Goal: Task Accomplishment & Management: Use online tool/utility

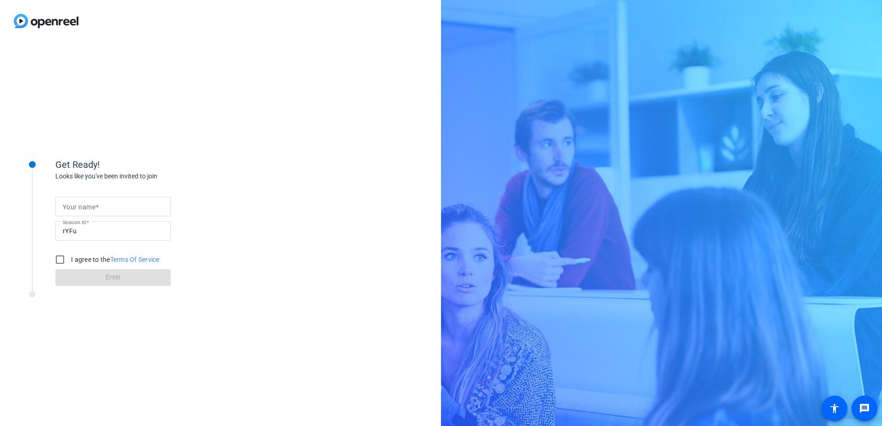
click at [70, 207] on mat-label "Your name" at bounding box center [79, 206] width 33 height 7
click at [70, 207] on input "Your name" at bounding box center [113, 206] width 101 height 11
type input "[PERSON_NAME]"
click at [63, 254] on input "I agree to the Terms Of Service" at bounding box center [60, 259] width 18 height 18
checkbox input "true"
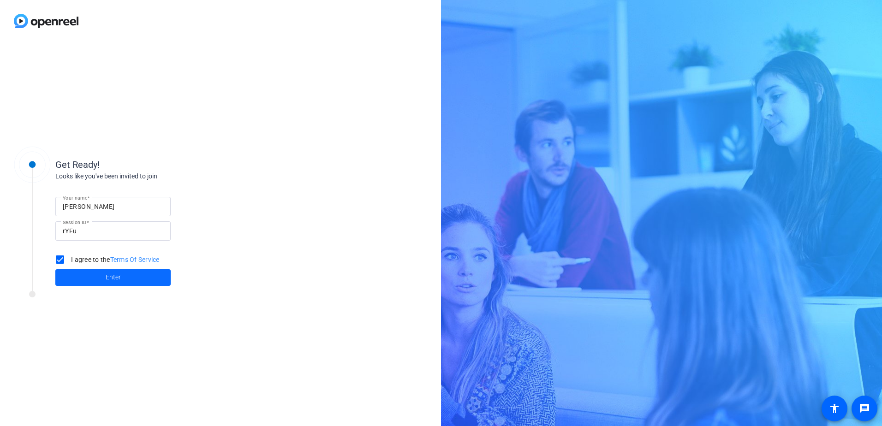
click at [115, 275] on span "Enter" at bounding box center [113, 278] width 15 height 10
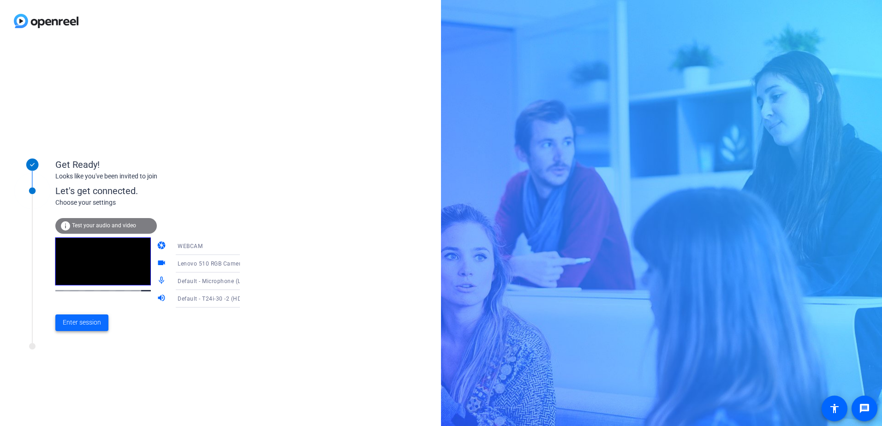
click at [89, 324] on span "Enter session" at bounding box center [82, 323] width 38 height 10
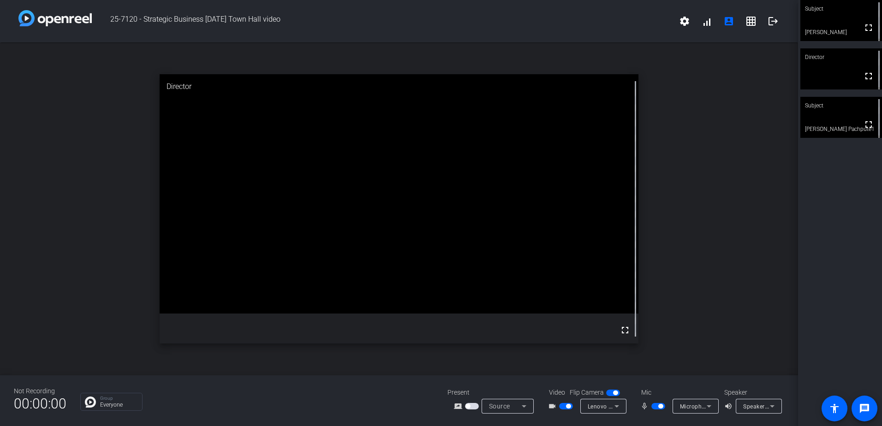
click at [712, 406] on icon at bounding box center [708, 406] width 11 height 11
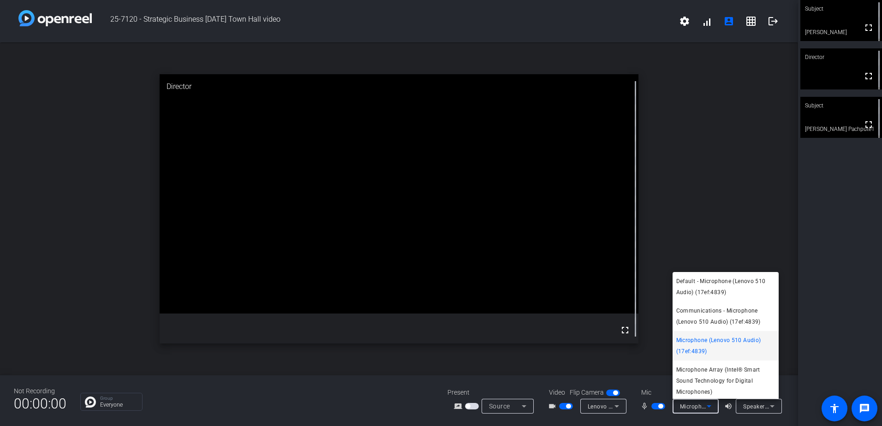
click at [712, 406] on div at bounding box center [441, 213] width 882 height 426
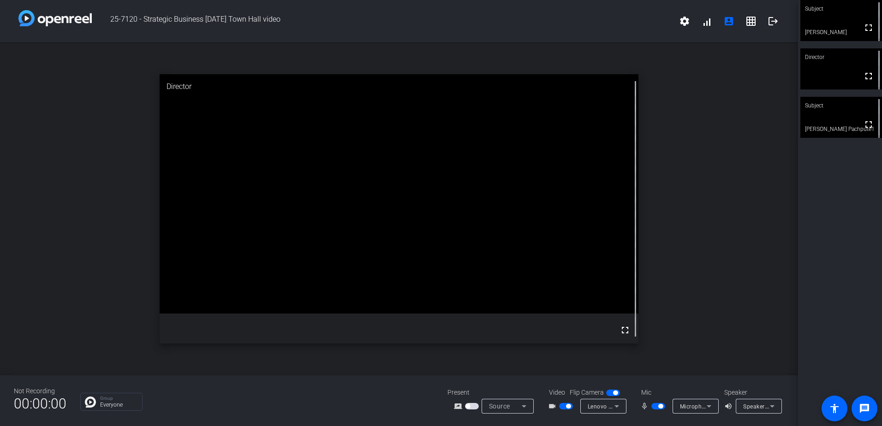
click at [658, 405] on span "button" at bounding box center [660, 406] width 5 height 5
click at [657, 407] on span "button" at bounding box center [658, 406] width 14 height 6
click at [661, 405] on span "button" at bounding box center [658, 406] width 14 height 6
click at [654, 405] on span "button" at bounding box center [658, 406] width 14 height 6
click at [563, 406] on span "button" at bounding box center [566, 406] width 14 height 6
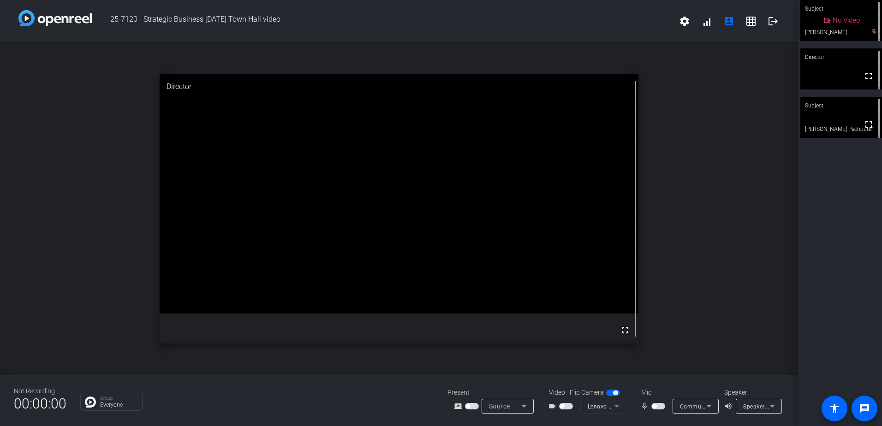
click at [659, 406] on span "button" at bounding box center [658, 406] width 14 height 6
click at [653, 406] on span "button" at bounding box center [658, 406] width 14 height 6
click at [662, 405] on span "button" at bounding box center [658, 406] width 14 height 6
click at [655, 404] on span "button" at bounding box center [658, 406] width 14 height 6
click at [658, 403] on mat-slide-toggle at bounding box center [659, 406] width 16 height 10
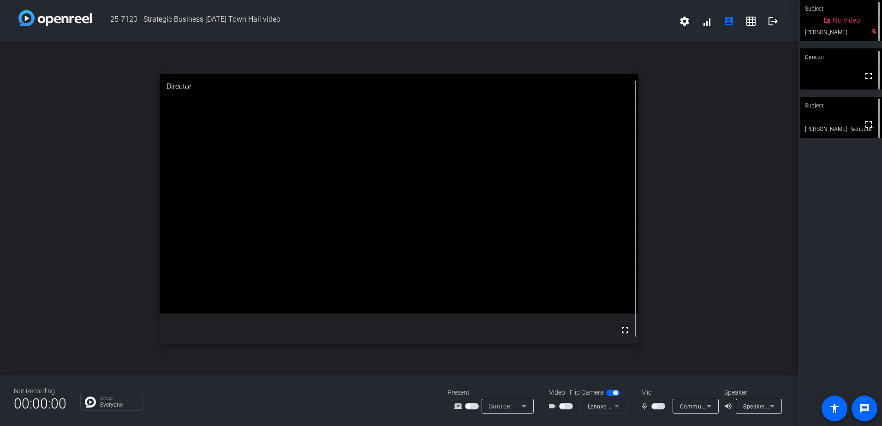
click at [657, 404] on span "button" at bounding box center [658, 406] width 14 height 6
click at [659, 406] on span "button" at bounding box center [660, 406] width 5 height 5
click at [656, 403] on mat-slide-toggle at bounding box center [659, 406] width 16 height 10
click at [659, 405] on span "button" at bounding box center [658, 406] width 14 height 6
click at [655, 407] on span "button" at bounding box center [658, 406] width 14 height 6
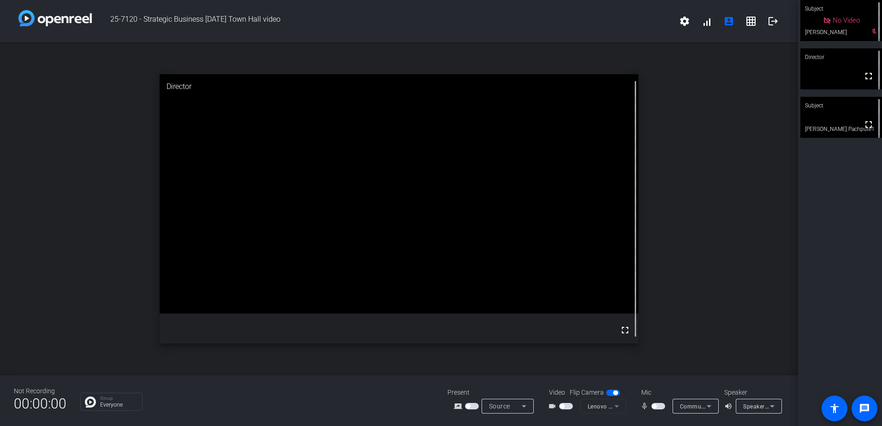
click at [655, 407] on span "button" at bounding box center [654, 406] width 5 height 5
click at [565, 407] on span "button" at bounding box center [566, 406] width 14 height 6
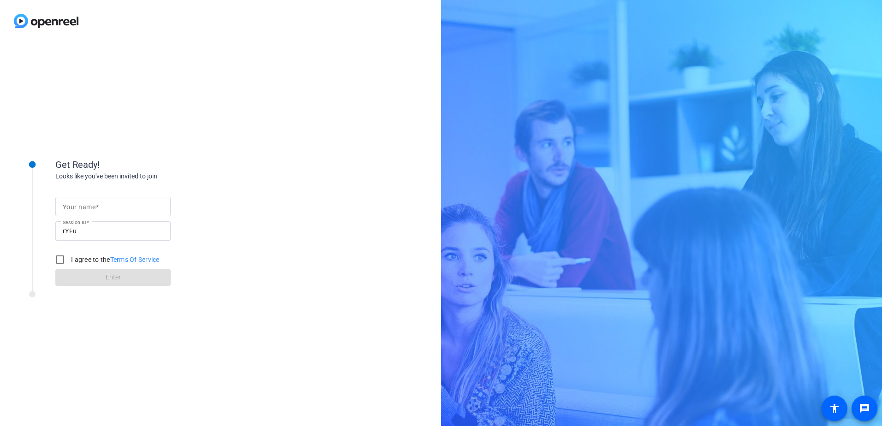
click at [96, 206] on span at bounding box center [96, 206] width 3 height 7
click at [96, 206] on input "Your name" at bounding box center [113, 206] width 101 height 11
type input "[PERSON_NAME]"
click at [62, 264] on input "I agree to the Terms Of Service" at bounding box center [60, 259] width 18 height 18
checkbox input "true"
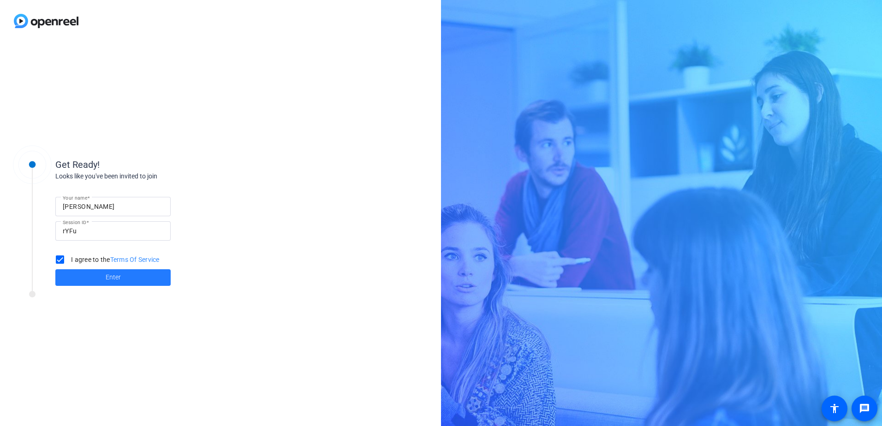
click at [79, 275] on span at bounding box center [112, 278] width 115 height 22
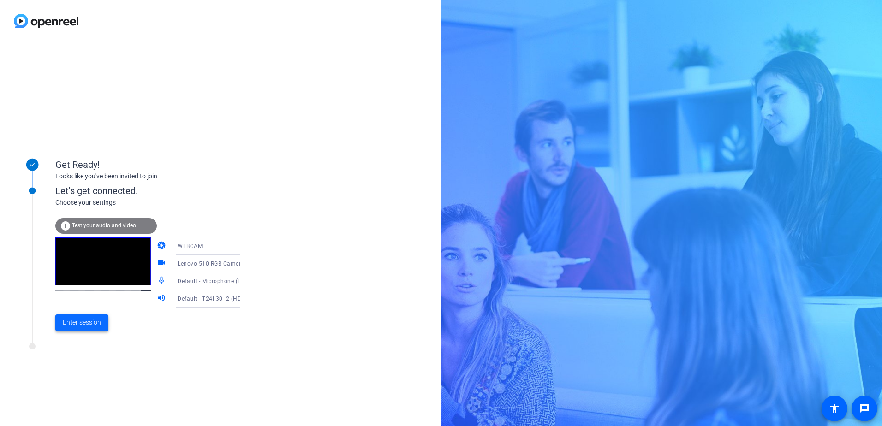
click at [74, 322] on span "Enter session" at bounding box center [82, 323] width 38 height 10
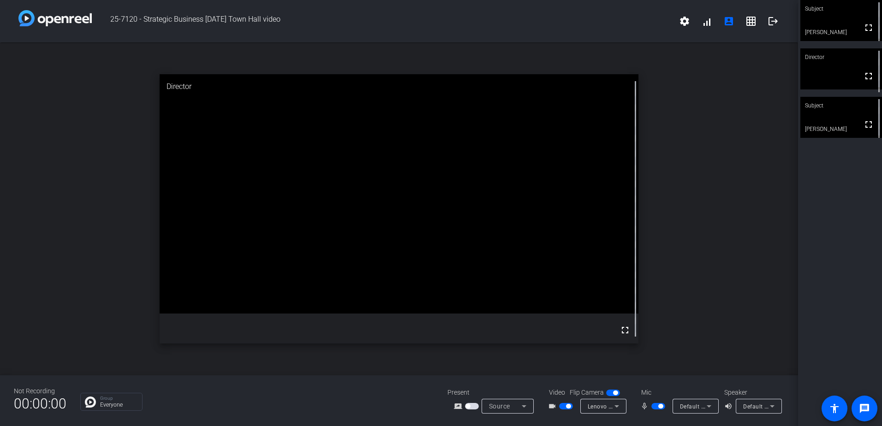
click at [689, 365] on div "open_in_new Director fullscreen" at bounding box center [399, 208] width 798 height 333
click at [653, 406] on span "button" at bounding box center [658, 406] width 14 height 6
click at [612, 392] on span "button" at bounding box center [613, 393] width 14 height 6
click at [617, 392] on span "button" at bounding box center [613, 393] width 14 height 6
click at [566, 405] on span "button" at bounding box center [568, 406] width 5 height 5
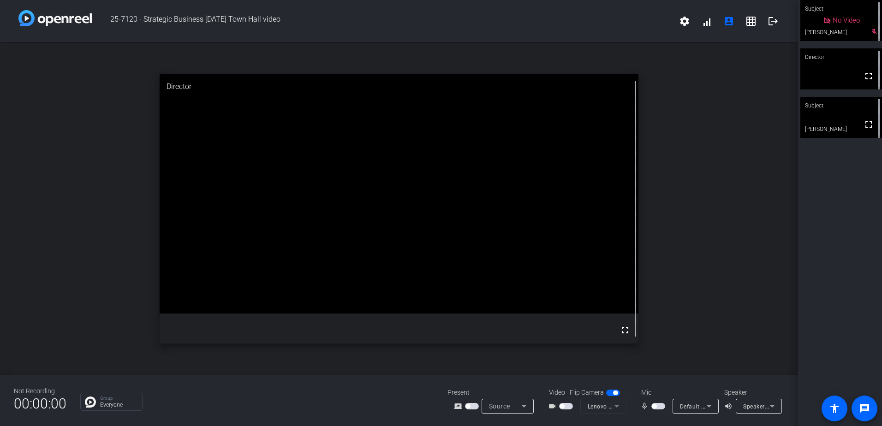
click at [658, 407] on span "button" at bounding box center [658, 406] width 14 height 6
click at [655, 406] on span "button" at bounding box center [658, 406] width 14 height 6
click at [657, 405] on span "button" at bounding box center [658, 406] width 14 height 6
click at [656, 405] on span "button" at bounding box center [658, 406] width 14 height 6
click at [660, 406] on span "button" at bounding box center [658, 406] width 14 height 6
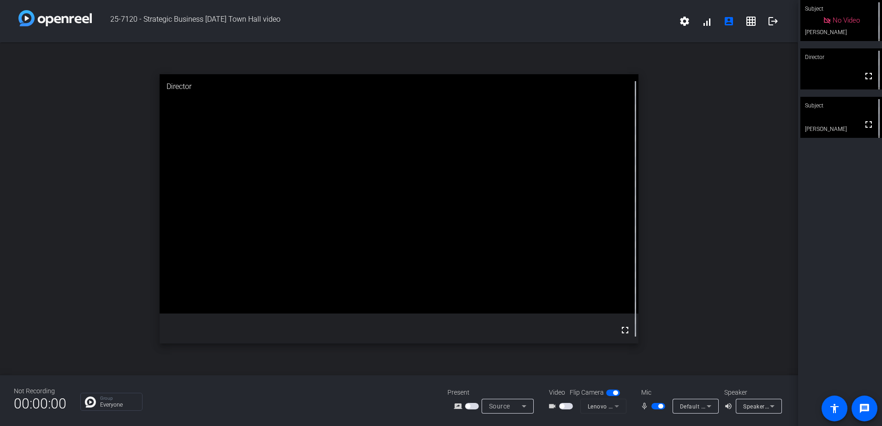
click at [657, 405] on span "button" at bounding box center [658, 406] width 14 height 6
click at [657, 407] on span "button" at bounding box center [658, 406] width 14 height 6
click at [567, 406] on span "button" at bounding box center [566, 406] width 14 height 6
